Goal: Task Accomplishment & Management: Use online tool/utility

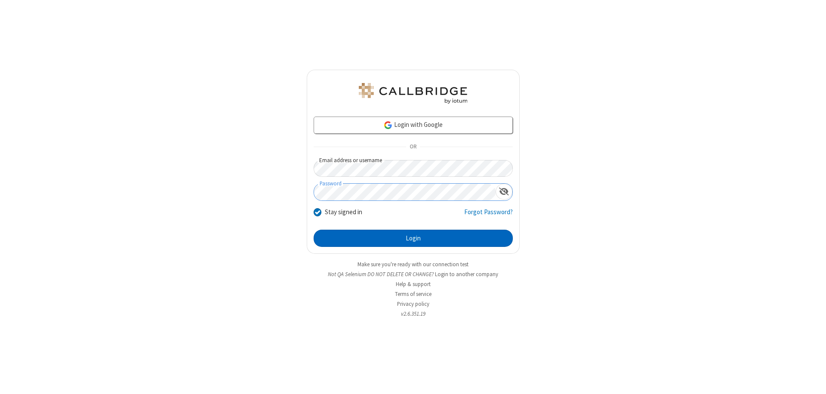
click at [413, 238] on button "Login" at bounding box center [413, 238] width 199 height 17
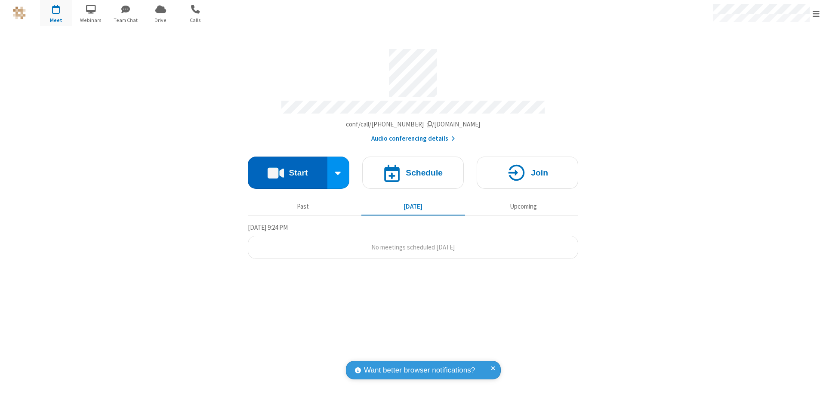
click at [287, 169] on button "Start" at bounding box center [288, 173] width 80 height 32
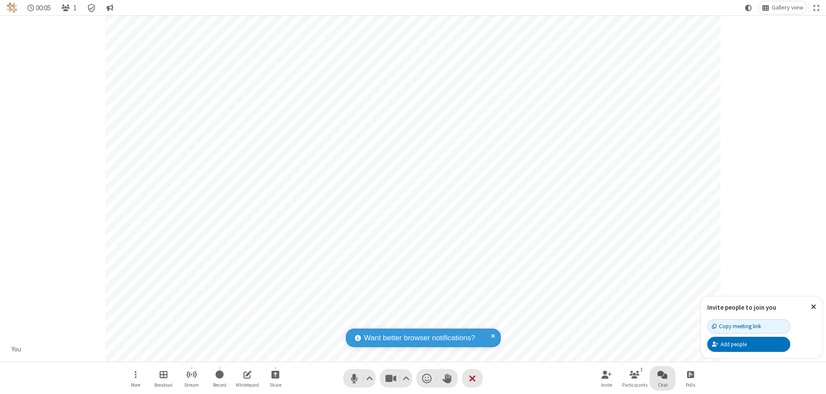
click at [663, 374] on span "Open chat" at bounding box center [663, 374] width 10 height 11
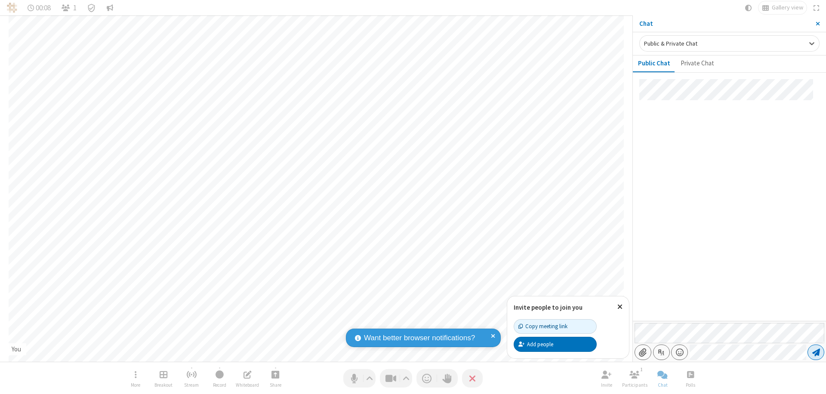
click at [816, 352] on span "Send message" at bounding box center [817, 352] width 8 height 9
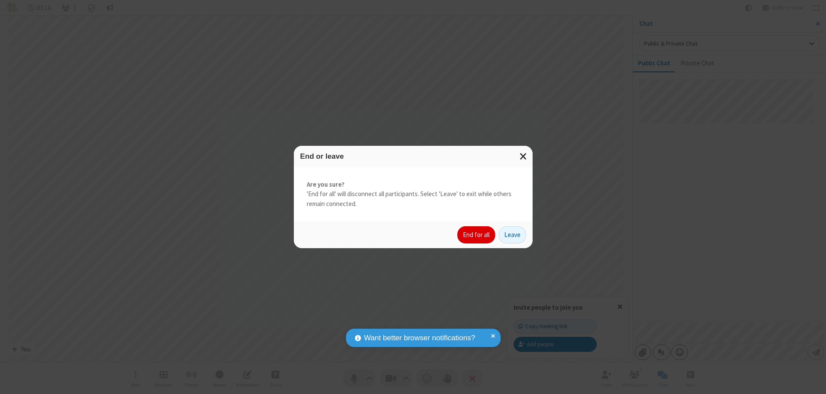
click at [477, 235] on button "End for all" at bounding box center [476, 234] width 38 height 17
